Goal: Transaction & Acquisition: Purchase product/service

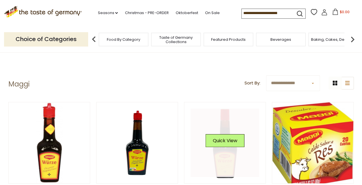
click at [224, 126] on link at bounding box center [225, 143] width 68 height 68
